Goal: Transaction & Acquisition: Purchase product/service

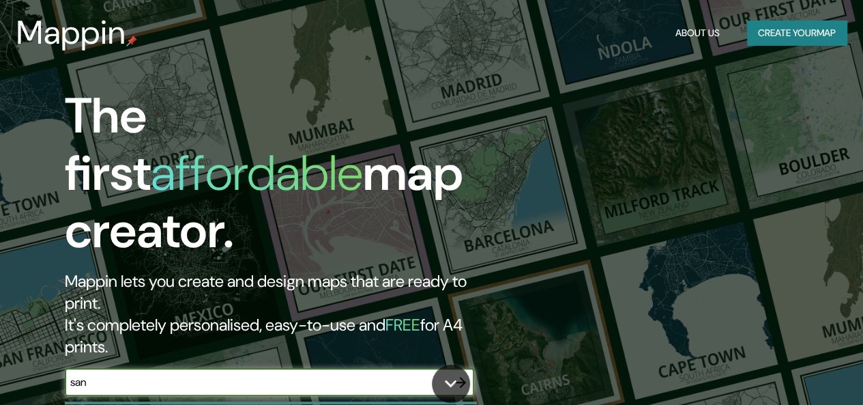
type input "SAN [PERSON_NAME]"
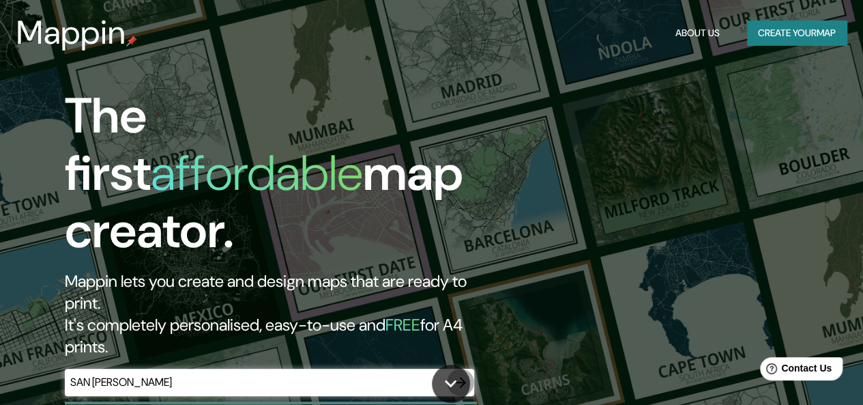
click at [459, 377] on icon "button" at bounding box center [460, 382] width 11 height 11
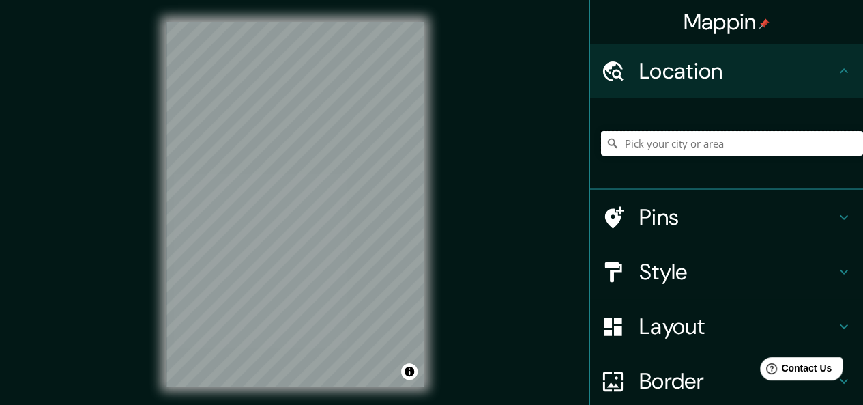
click at [742, 143] on input "Pick your city or area" at bounding box center [732, 143] width 262 height 25
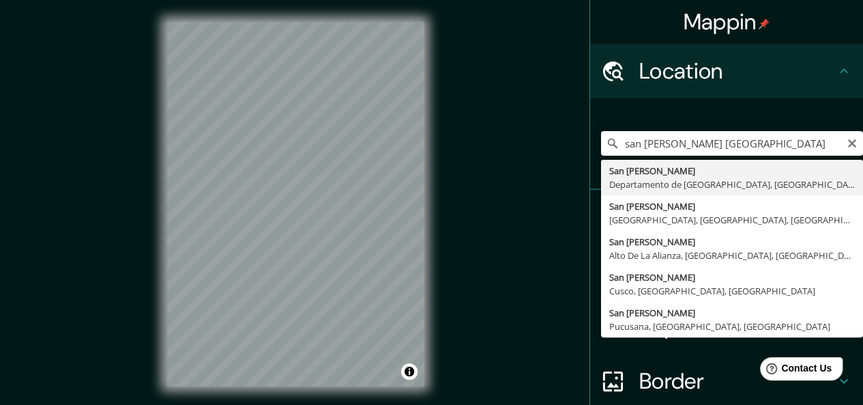
type input "[GEOGRAPHIC_DATA][PERSON_NAME], [GEOGRAPHIC_DATA], [GEOGRAPHIC_DATA]"
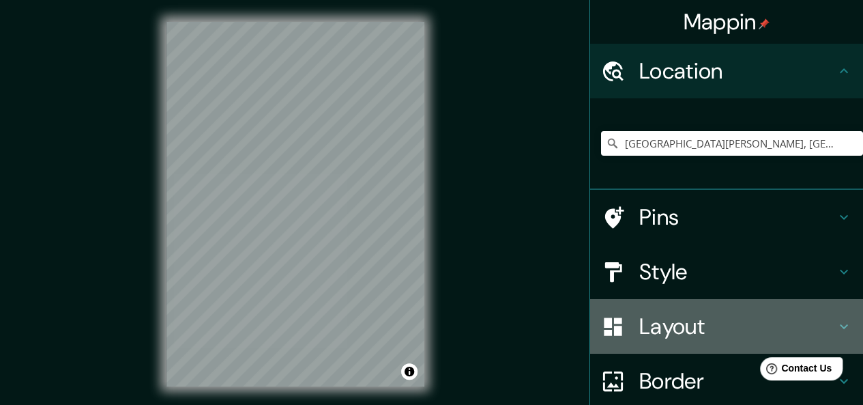
click at [676, 329] on h4 "Layout" at bounding box center [738, 326] width 197 height 27
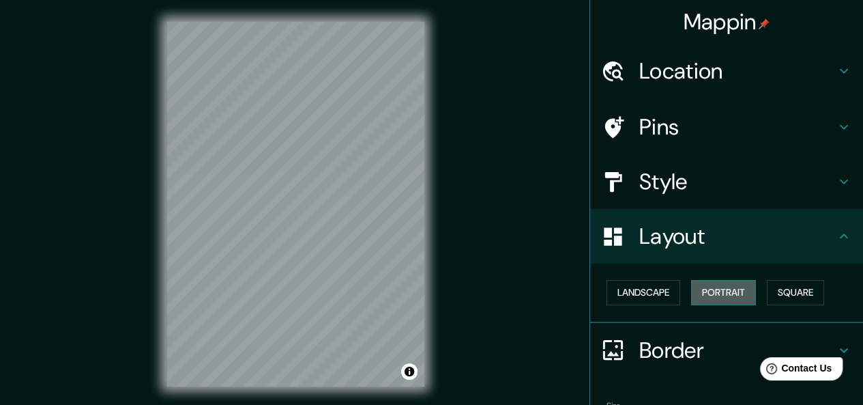
click at [729, 293] on button "Portrait" at bounding box center [723, 292] width 65 height 25
click at [655, 295] on button "Landscape" at bounding box center [644, 292] width 74 height 25
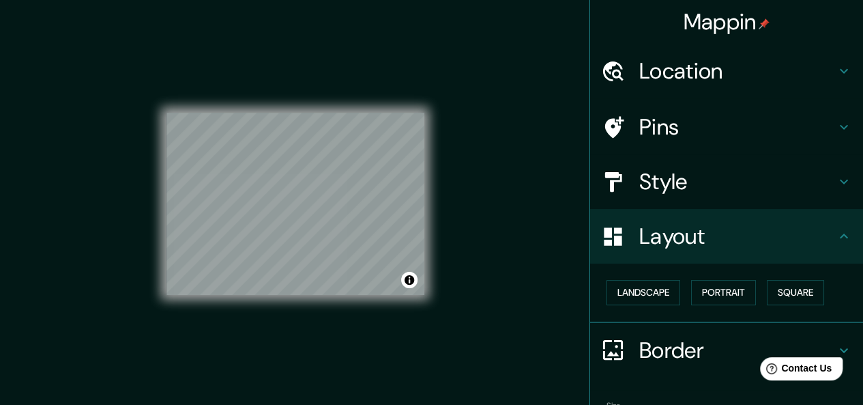
click at [752, 83] on h4 "Location" at bounding box center [738, 70] width 197 height 27
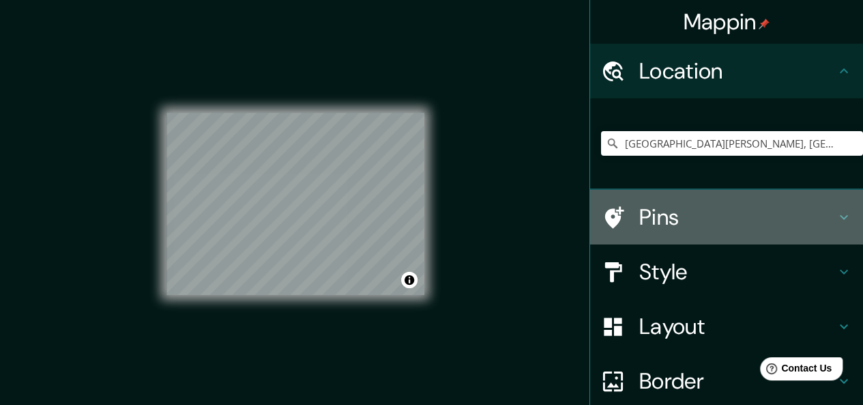
click at [785, 220] on h4 "Pins" at bounding box center [738, 216] width 197 height 27
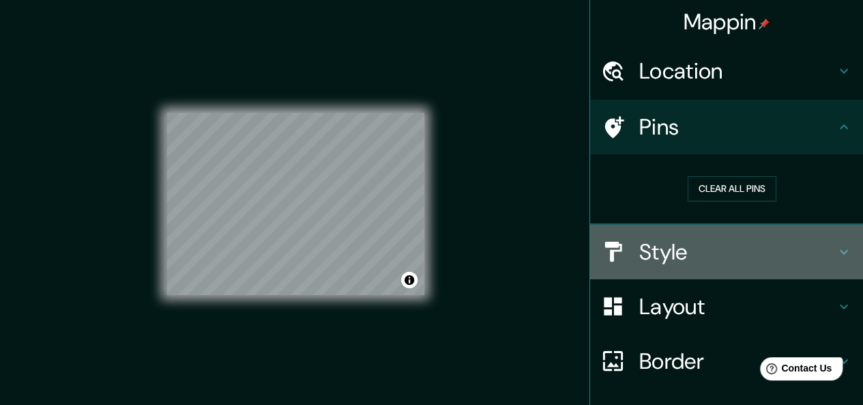
click at [796, 242] on h4 "Style" at bounding box center [738, 251] width 197 height 27
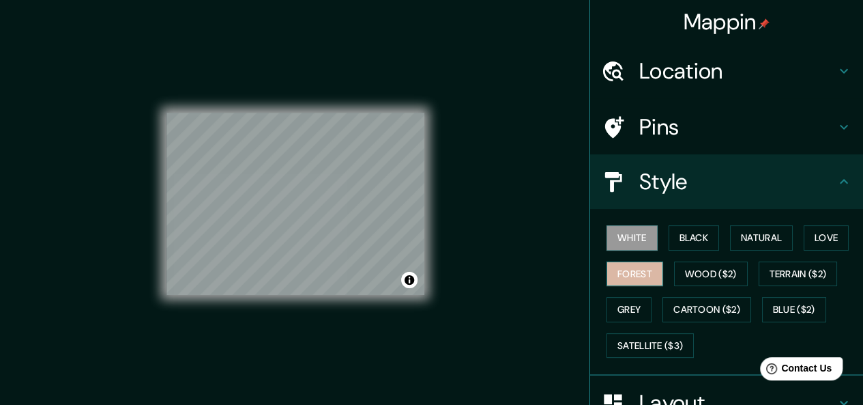
click at [642, 267] on button "Forest" at bounding box center [635, 273] width 57 height 25
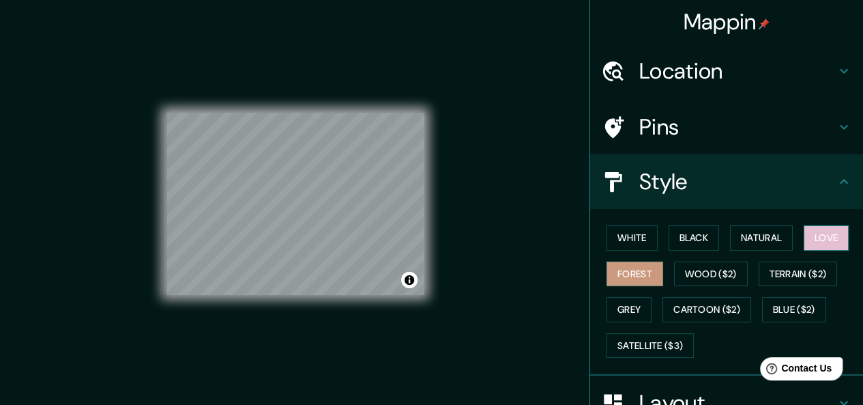
click at [819, 248] on button "Love" at bounding box center [826, 237] width 45 height 25
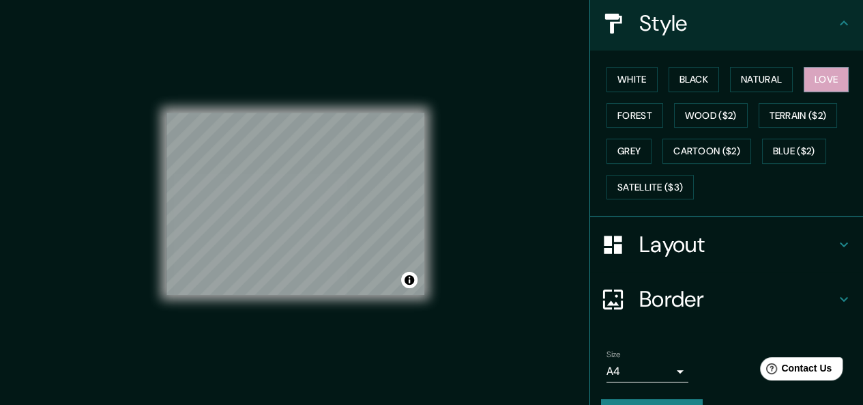
scroll to position [175, 0]
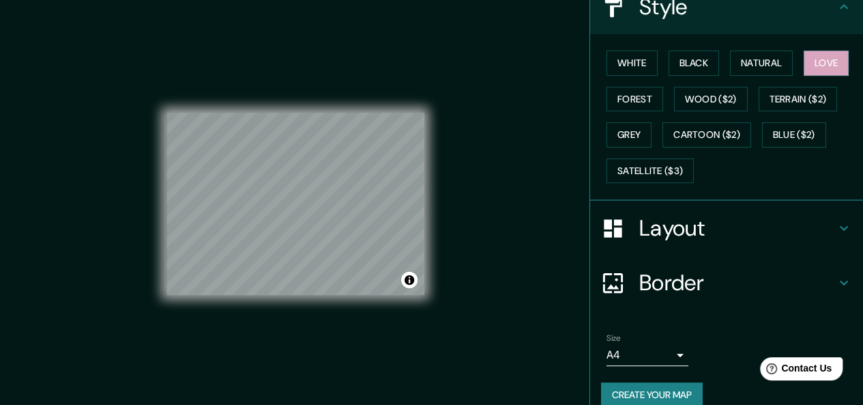
click at [769, 273] on h4 "Border" at bounding box center [738, 282] width 197 height 27
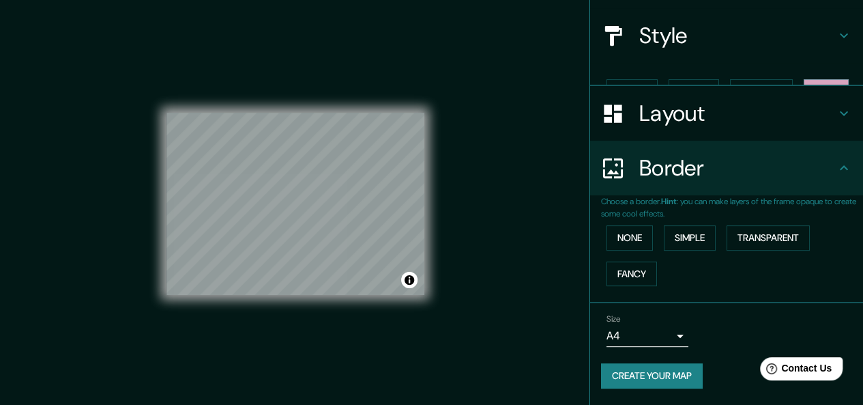
scroll to position [121, 0]
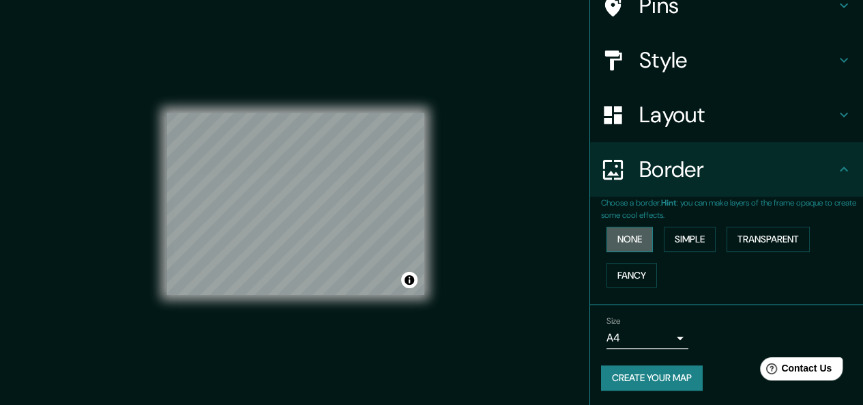
click at [613, 231] on button "None" at bounding box center [630, 239] width 46 height 25
click at [672, 240] on button "Simple" at bounding box center [690, 239] width 52 height 25
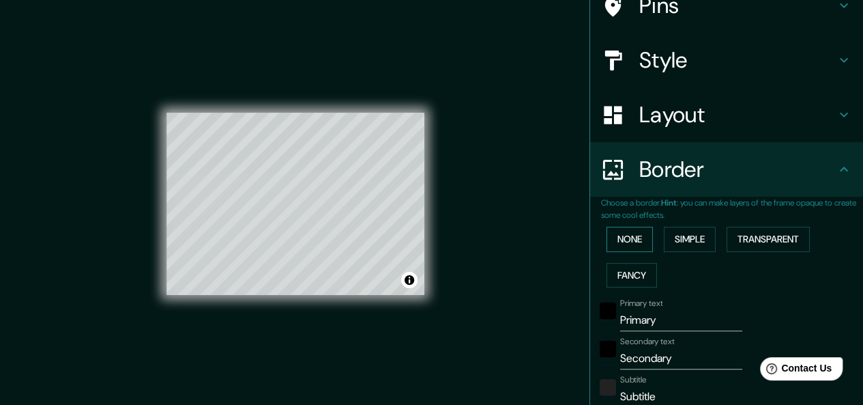
click at [627, 240] on button "None" at bounding box center [630, 239] width 46 height 25
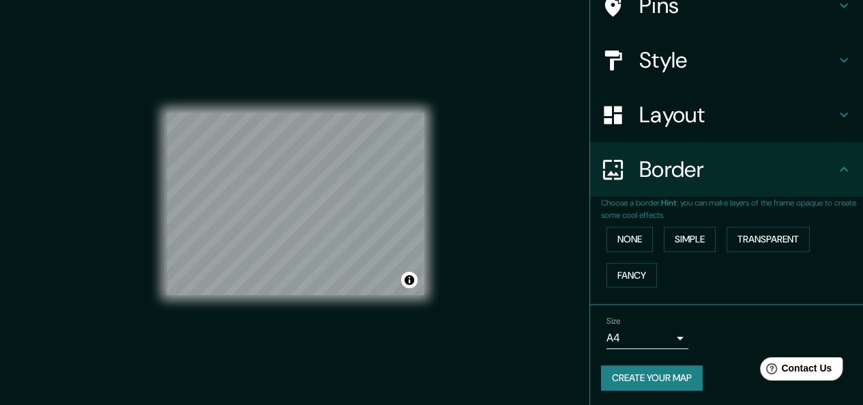
click at [646, 375] on button "Create your map" at bounding box center [652, 377] width 102 height 25
click at [637, 375] on button "Create your map" at bounding box center [652, 377] width 102 height 25
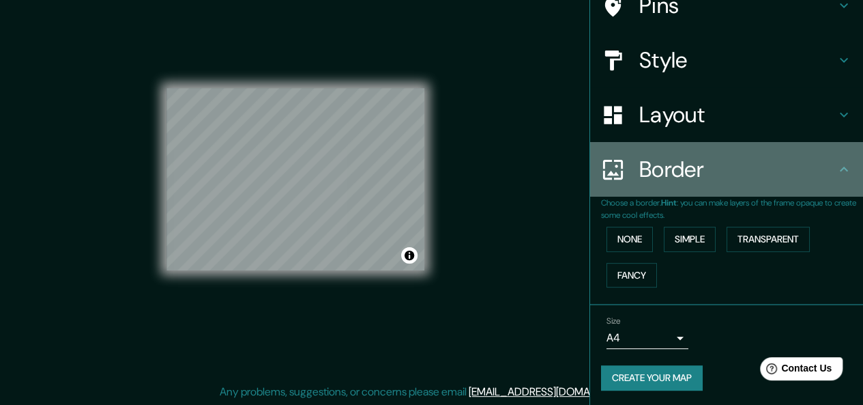
click at [818, 182] on h4 "Border" at bounding box center [738, 169] width 197 height 27
click at [836, 166] on icon at bounding box center [844, 169] width 16 height 16
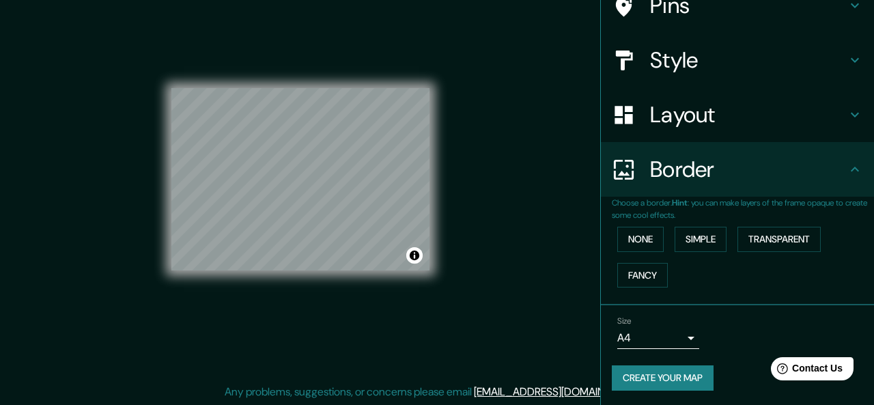
click at [624, 328] on body "Mappin Location San Agustín, Departamento de Junín, Perú Pins Style Layout Bord…" at bounding box center [437, 177] width 874 height 405
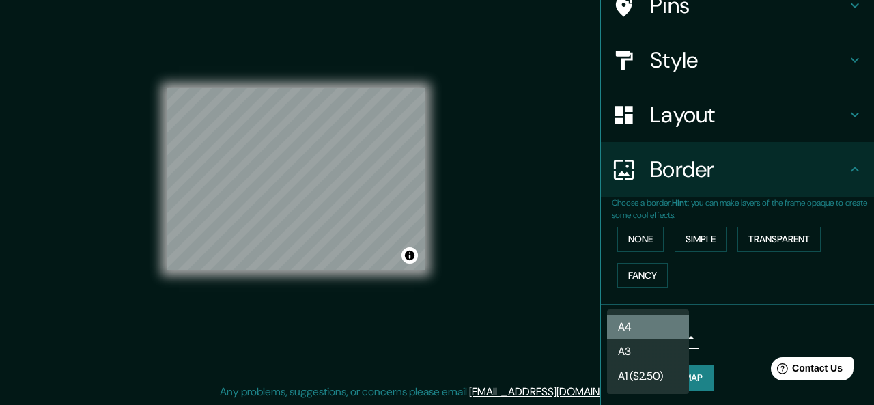
click at [625, 332] on li "A4" at bounding box center [648, 327] width 82 height 25
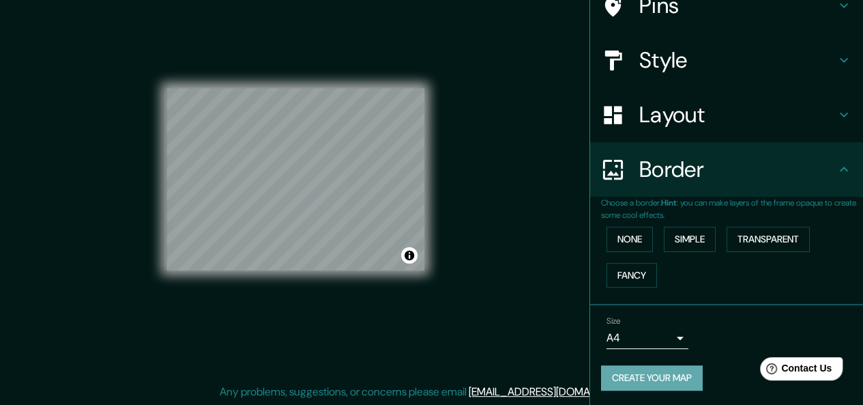
click at [637, 377] on button "Create your map" at bounding box center [652, 377] width 102 height 25
click at [676, 375] on button "Create your map" at bounding box center [652, 377] width 102 height 25
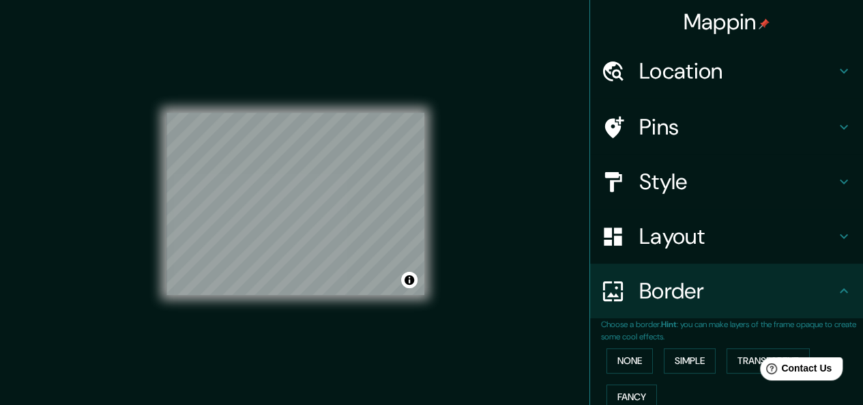
scroll to position [121, 0]
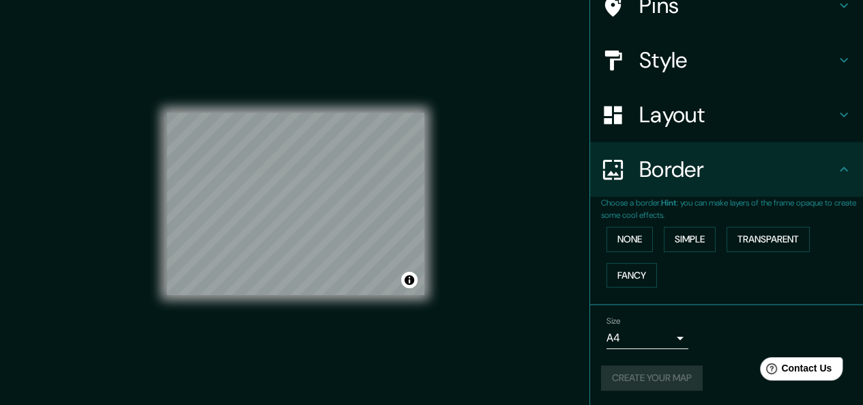
click at [658, 383] on div "Create your map" at bounding box center [726, 377] width 251 height 25
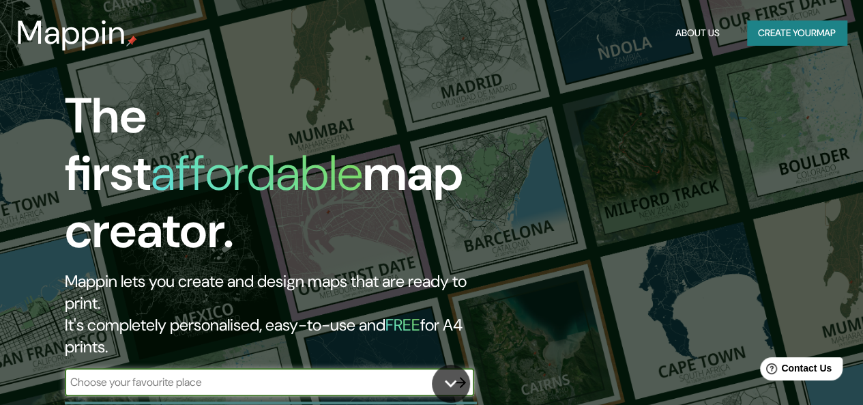
click at [370, 374] on input "text" at bounding box center [256, 382] width 382 height 16
type input "SAN [PERSON_NAME]"
click at [455, 374] on icon "button" at bounding box center [461, 382] width 16 height 16
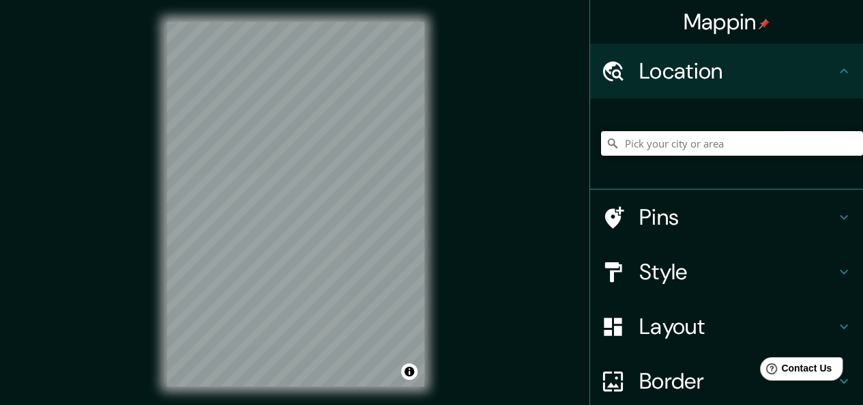
click at [674, 145] on input "Pick your city or area" at bounding box center [732, 143] width 262 height 25
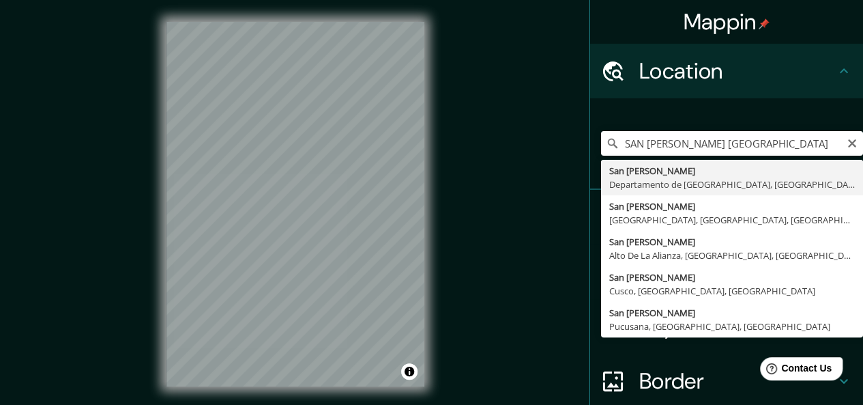
type input "[GEOGRAPHIC_DATA][PERSON_NAME], [GEOGRAPHIC_DATA], [GEOGRAPHIC_DATA]"
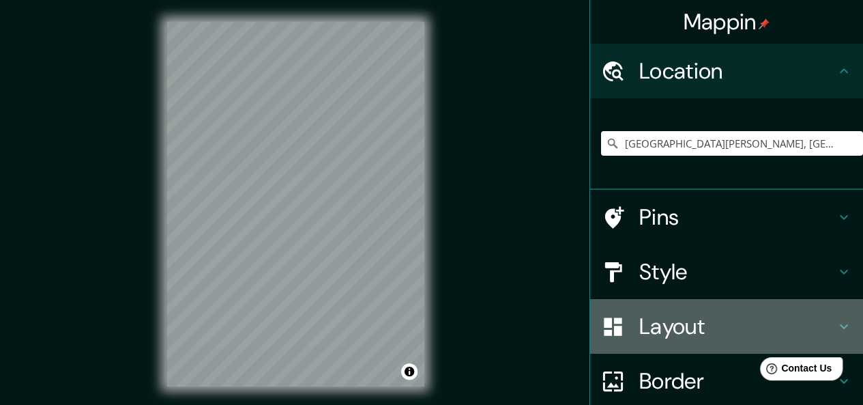
click at [685, 325] on h4 "Layout" at bounding box center [738, 326] width 197 height 27
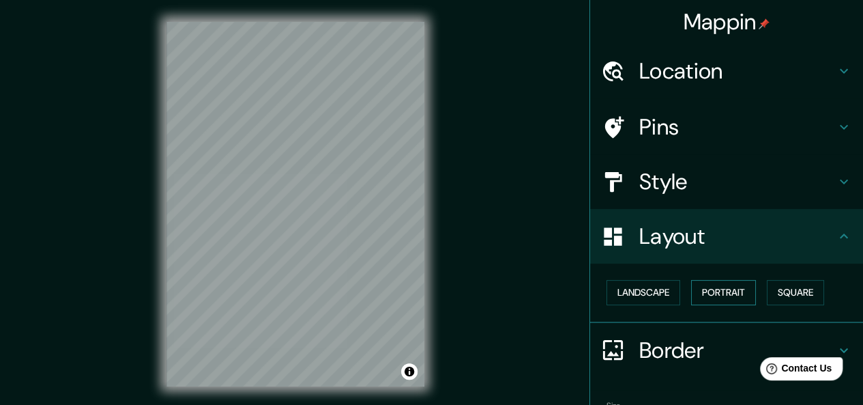
click at [736, 291] on button "Portrait" at bounding box center [723, 292] width 65 height 25
click at [778, 291] on button "Square" at bounding box center [795, 292] width 57 height 25
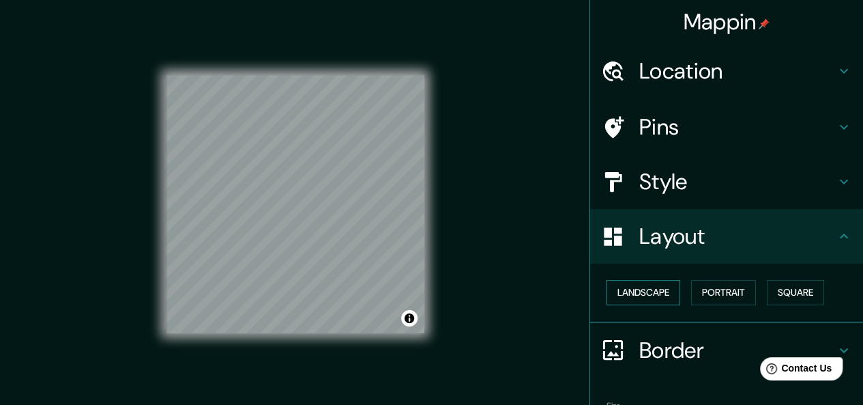
click at [633, 294] on button "Landscape" at bounding box center [644, 292] width 74 height 25
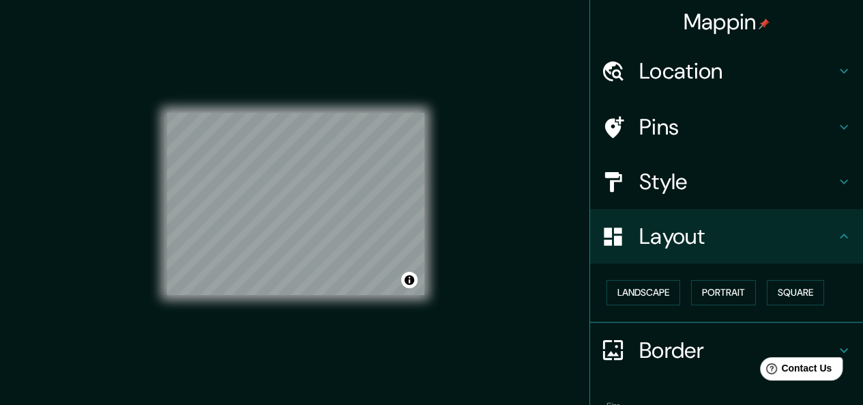
drag, startPoint x: 852, startPoint y: 225, endPoint x: 872, endPoint y: 329, distance: 106.4
click at [863, 329] on html "Mappin Location [GEOGRAPHIC_DATA][PERSON_NAME], [GEOGRAPHIC_DATA], [GEOGRAPHIC_…" at bounding box center [431, 202] width 863 height 405
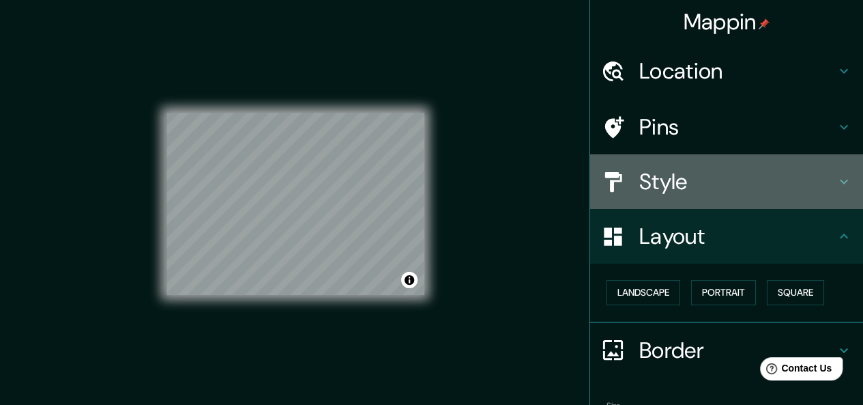
click at [784, 185] on h4 "Style" at bounding box center [738, 181] width 197 height 27
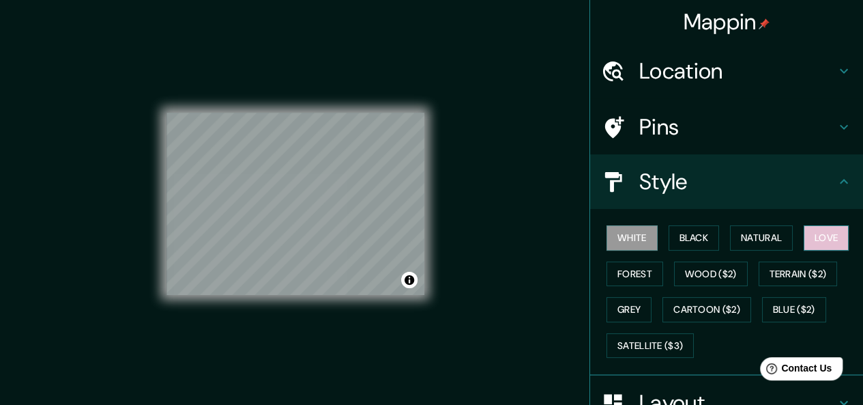
click at [814, 236] on button "Love" at bounding box center [826, 237] width 45 height 25
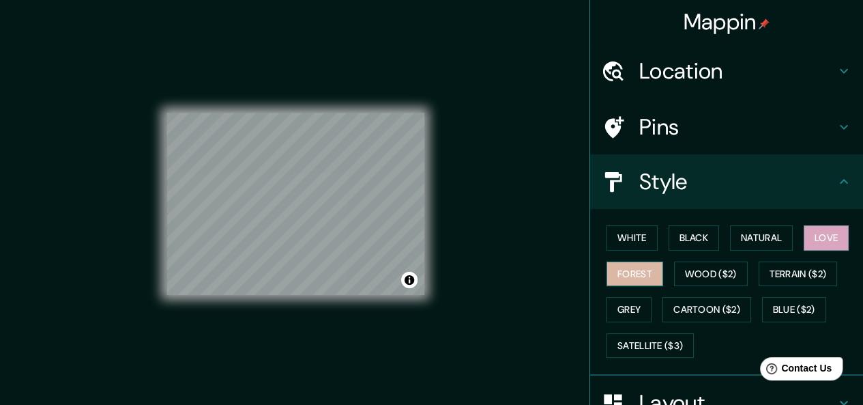
click at [632, 263] on button "Forest" at bounding box center [635, 273] width 57 height 25
click at [829, 248] on button "Love" at bounding box center [826, 237] width 45 height 25
click at [627, 270] on button "Forest" at bounding box center [635, 273] width 57 height 25
click at [811, 239] on button "Love" at bounding box center [826, 237] width 45 height 25
click at [614, 265] on button "Forest" at bounding box center [635, 273] width 57 height 25
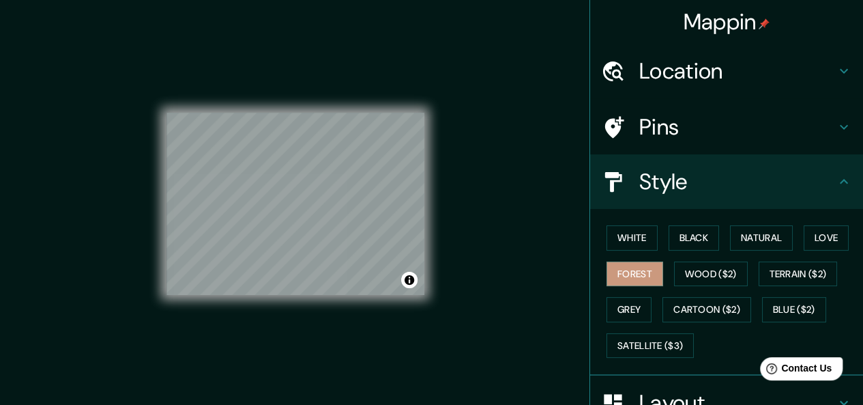
drag, startPoint x: 850, startPoint y: 250, endPoint x: 849, endPoint y: 358, distance: 107.2
click at [849, 358] on div "White Black Natural Love Forest Wood ($2) Terrain ($2) Grey Cartoon ($2) Blue (…" at bounding box center [732, 291] width 262 height 143
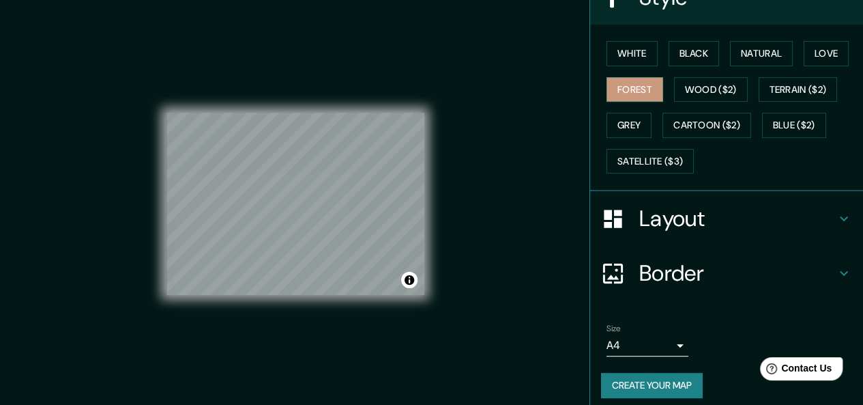
scroll to position [191, 0]
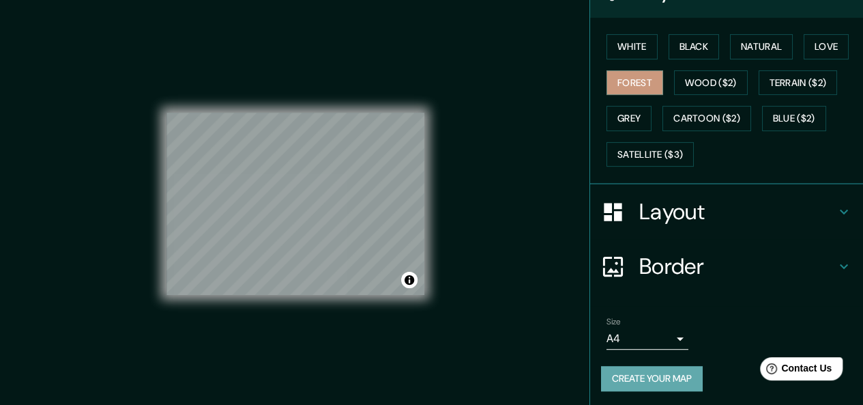
click at [635, 372] on button "Create your map" at bounding box center [652, 378] width 102 height 25
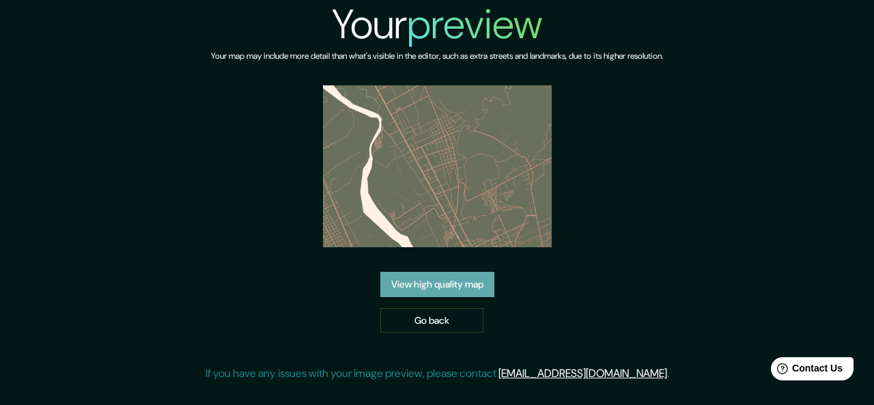
click at [480, 282] on link "View high quality map" at bounding box center [437, 284] width 114 height 25
